Goal: Complete application form: Complete application form

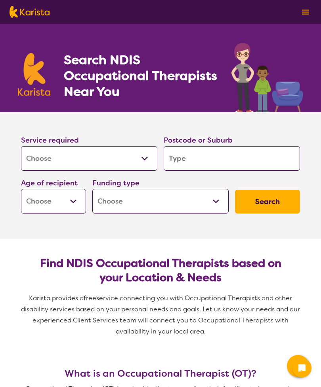
select select "[MEDICAL_DATA]"
click at [214, 155] on input "search" at bounding box center [232, 158] width 136 height 25
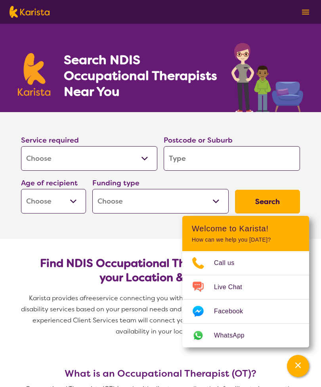
type input "2456"
click at [69, 198] on select "Early Childhood - 0 to 9 Child - 10 to 11 Adolescent - 12 to 17 Adult - 18 to 6…" at bounding box center [53, 201] width 65 height 25
select select "AS"
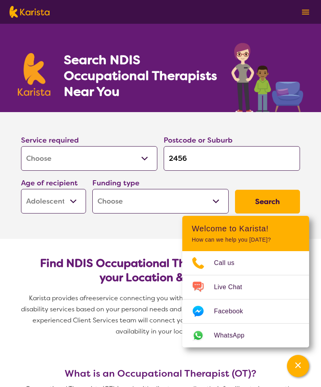
click at [120, 196] on select "Home Care Package (HCP) National Disability Insurance Scheme (NDIS) I don't know" at bounding box center [160, 201] width 136 height 25
select select "NDIS"
click at [274, 200] on button "Search" at bounding box center [267, 202] width 65 height 24
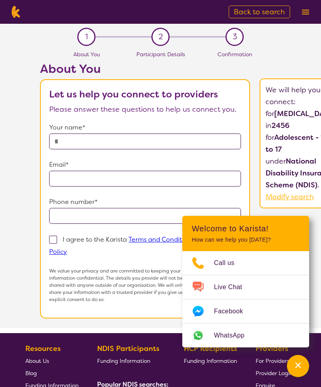
click at [85, 144] on input "text" at bounding box center [145, 142] width 192 height 16
type input "**********"
click at [84, 179] on input "email" at bounding box center [145, 179] width 192 height 16
type input "**********"
click at [74, 218] on input "tel" at bounding box center [145, 216] width 192 height 16
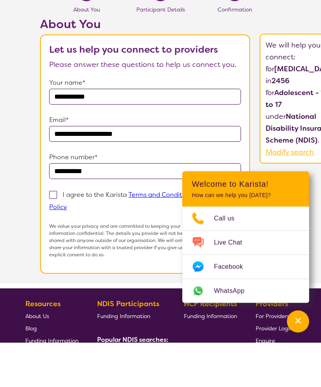
type input "**********"
click at [57, 236] on span at bounding box center [53, 240] width 8 height 8
click at [67, 249] on input "I agree to the Karista Terms and Conditions and Privacy Policy" at bounding box center [69, 251] width 5 height 5
checkbox input "true"
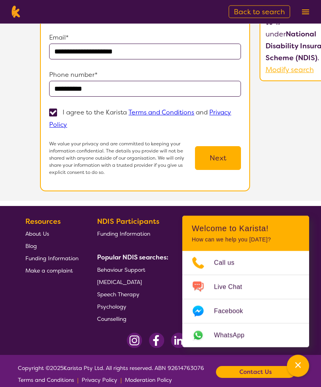
click at [229, 155] on button "Next" at bounding box center [218, 159] width 46 height 24
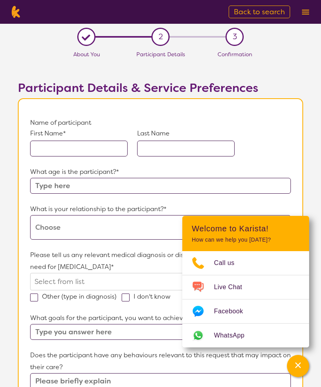
click at [298, 369] on icon "Channel Menu" at bounding box center [298, 365] width 8 height 8
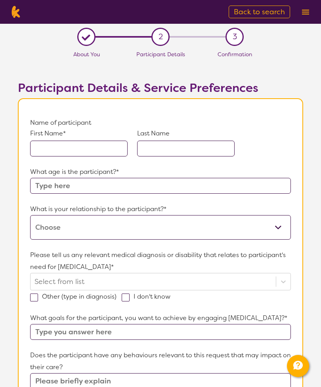
click at [50, 151] on input "text" at bounding box center [78, 149] width 97 height 16
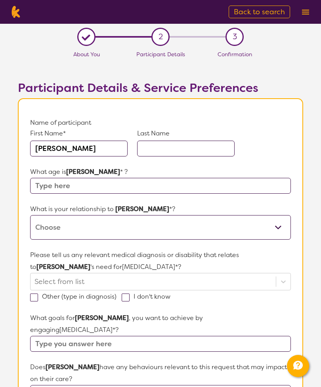
type input "[PERSON_NAME]"
click at [171, 147] on input "text" at bounding box center [185, 149] width 97 height 16
type input "[PERSON_NAME]"
click at [50, 184] on input "text" at bounding box center [160, 186] width 261 height 16
type input "15"
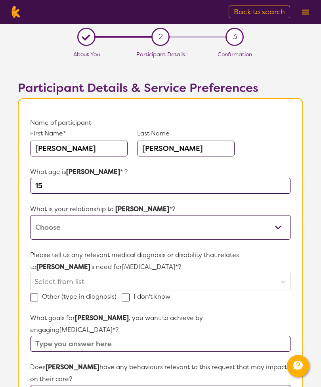
click at [69, 226] on select "This request is for myself I am their parent I am their child I am their spouse…" at bounding box center [160, 227] width 261 height 25
select select "I am their parent"
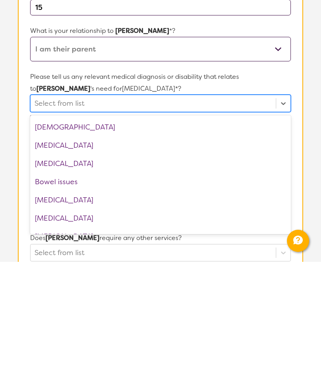
scroll to position [168, 0]
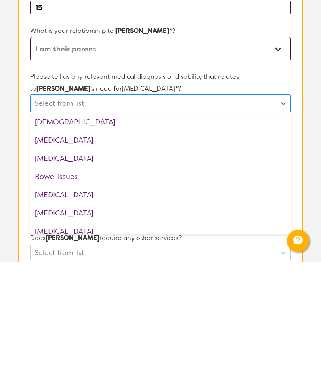
click at [56, 256] on div "[MEDICAL_DATA]" at bounding box center [160, 265] width 261 height 18
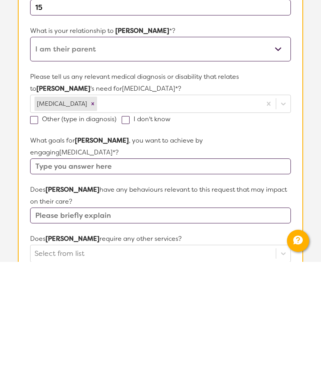
scroll to position [179, 0]
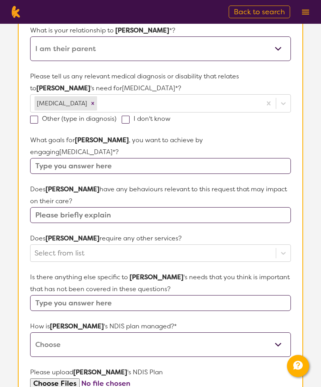
click at [46, 158] on input "text" at bounding box center [160, 166] width 261 height 16
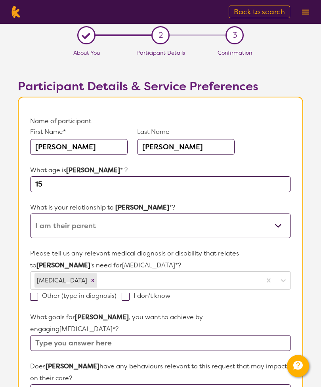
scroll to position [0, 0]
